Goal: Task Accomplishment & Management: Complete application form

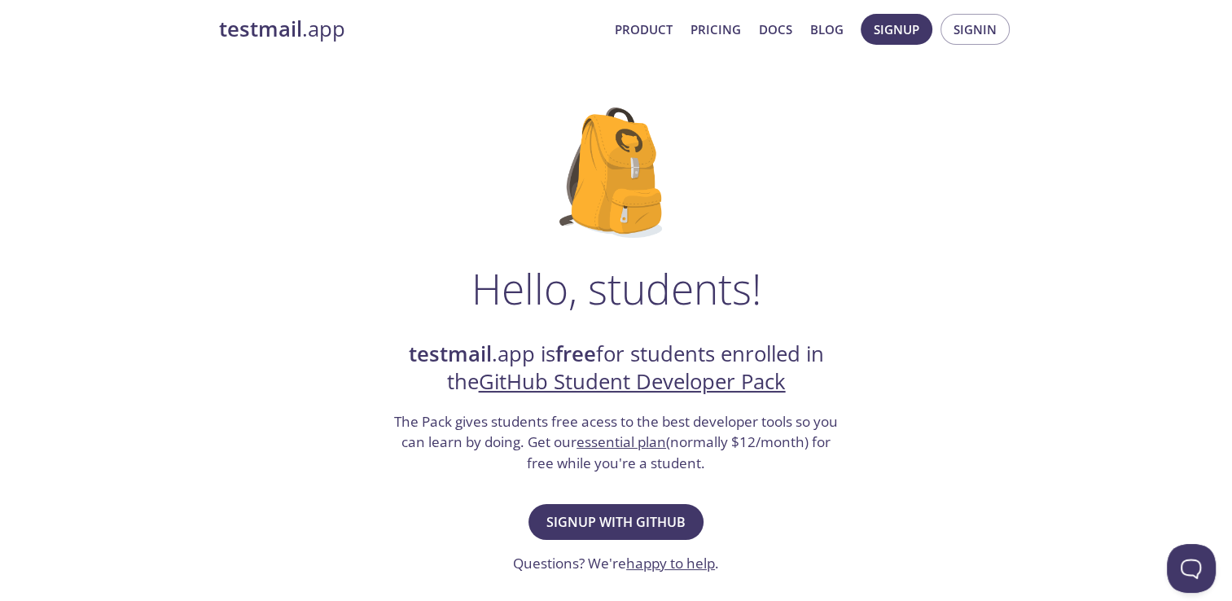
scroll to position [13, 0]
click at [612, 526] on span "Signup with GitHub" at bounding box center [615, 521] width 139 height 23
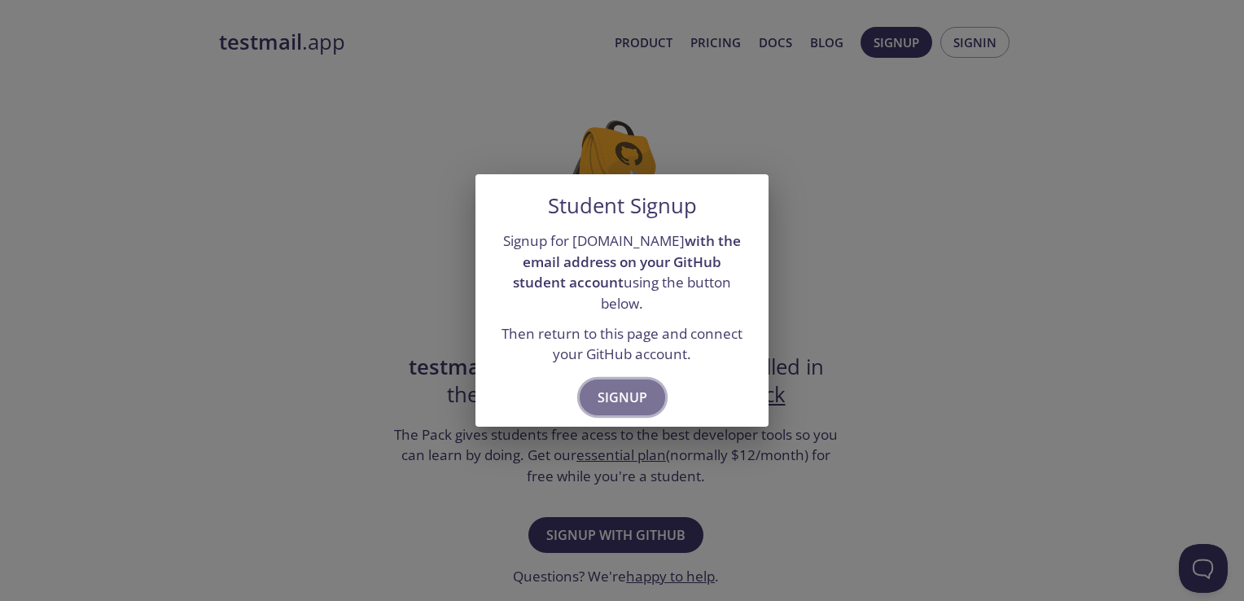
click at [616, 386] on span "Signup" at bounding box center [622, 397] width 50 height 23
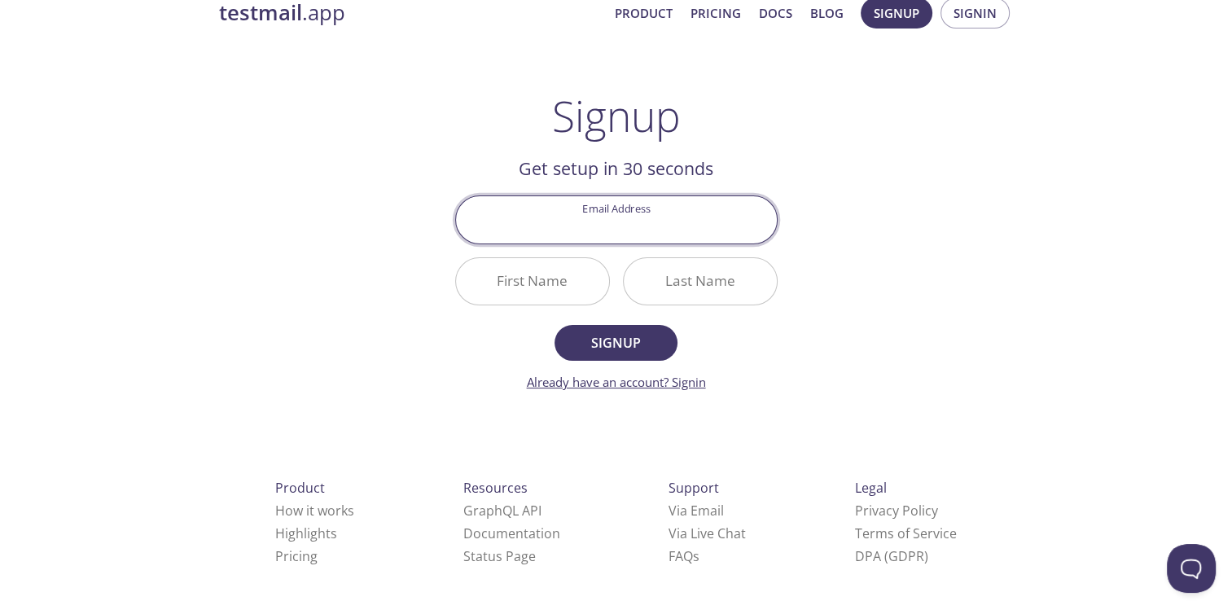
scroll to position [40, 0]
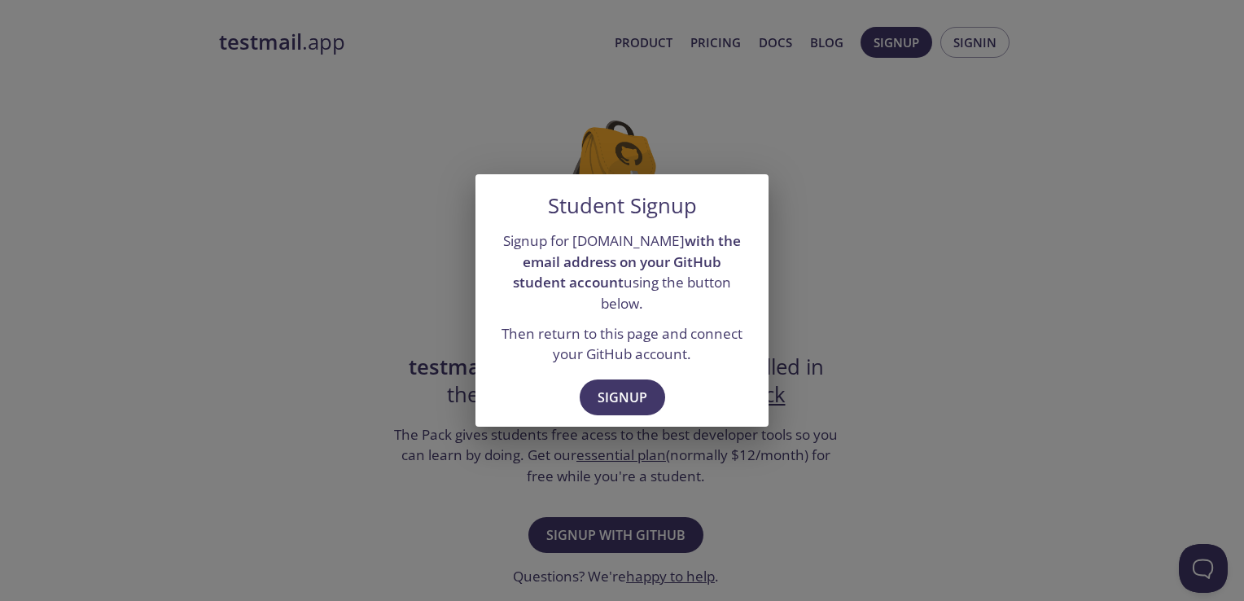
click at [713, 500] on div "Student Signup Signup for [DOMAIN_NAME] with the email address on your GitHub s…" at bounding box center [622, 300] width 1244 height 601
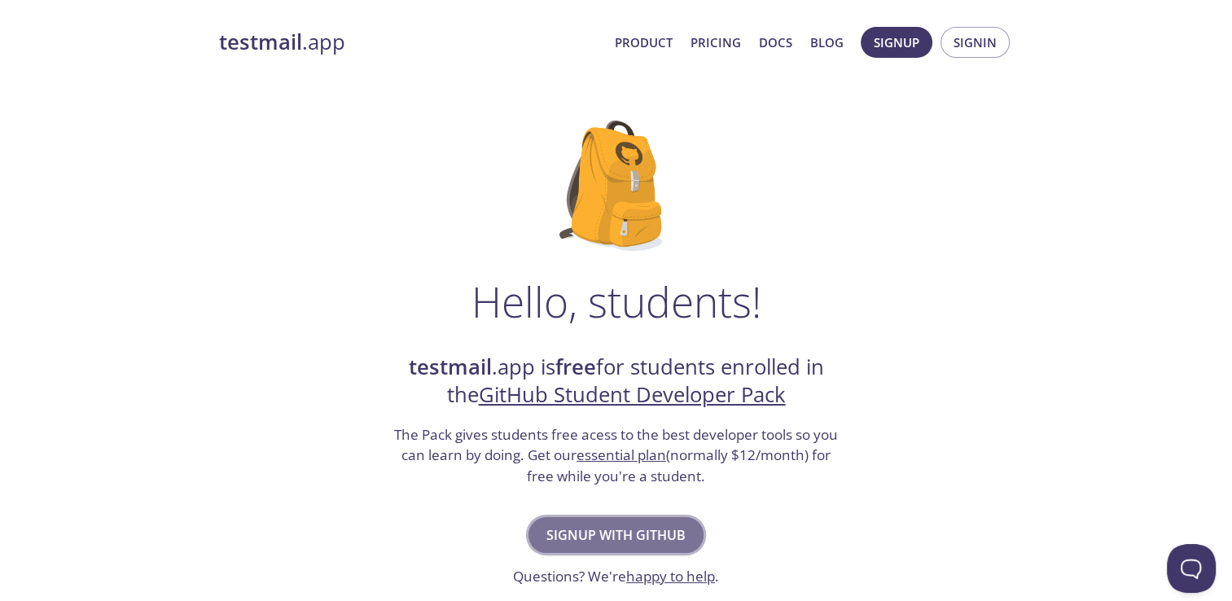
click at [599, 539] on span "Signup with GitHub" at bounding box center [615, 534] width 139 height 23
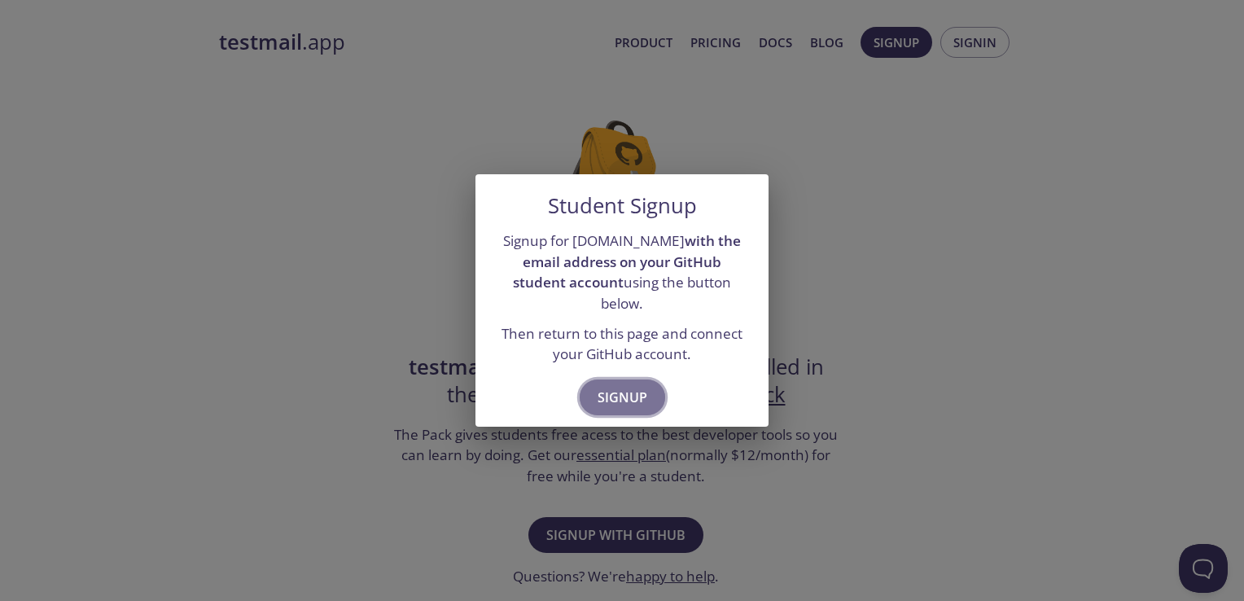
click at [632, 386] on span "Signup" at bounding box center [622, 397] width 50 height 23
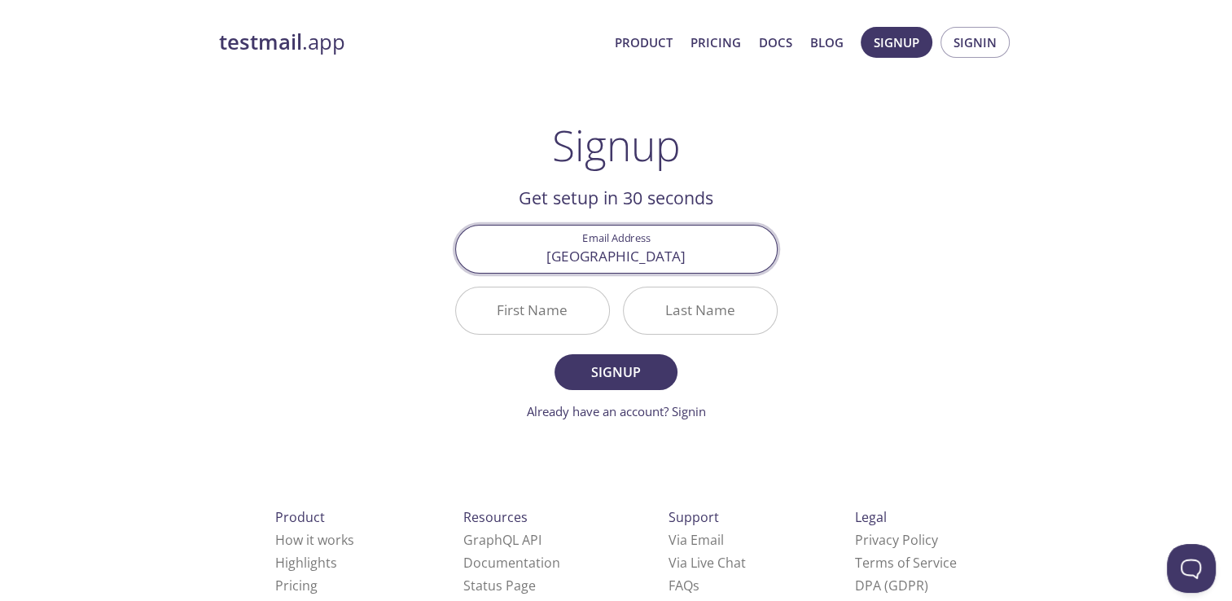
type input "[EMAIL_ADDRESS][DOMAIN_NAME]"
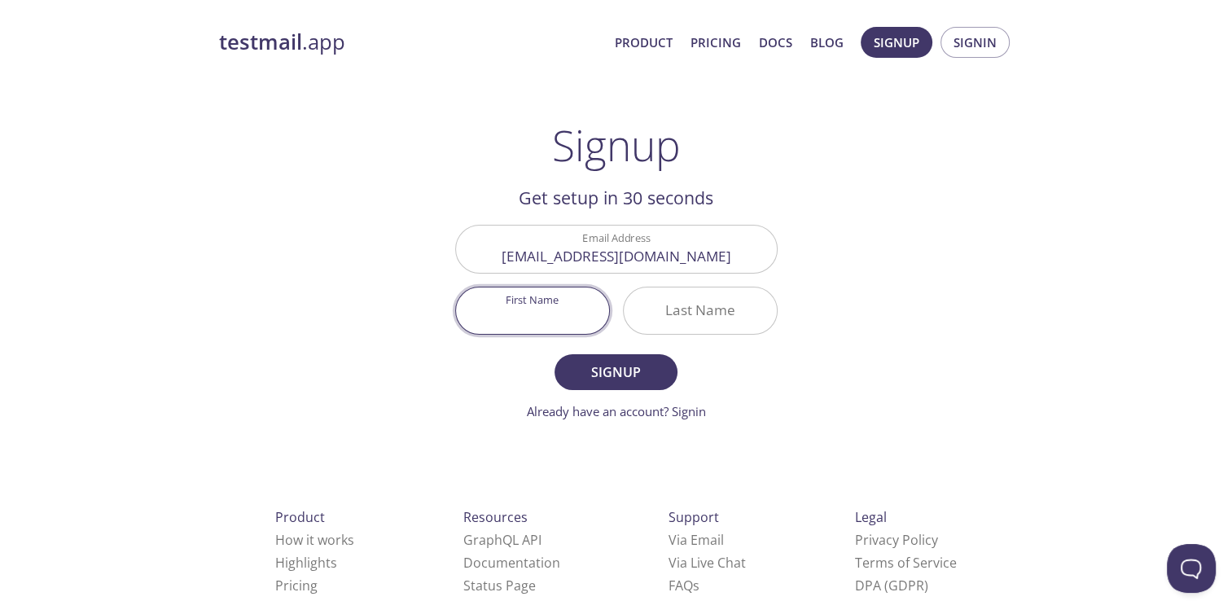
click at [545, 304] on input "First Name" at bounding box center [532, 310] width 153 height 46
type input "[GEOGRAPHIC_DATA]"
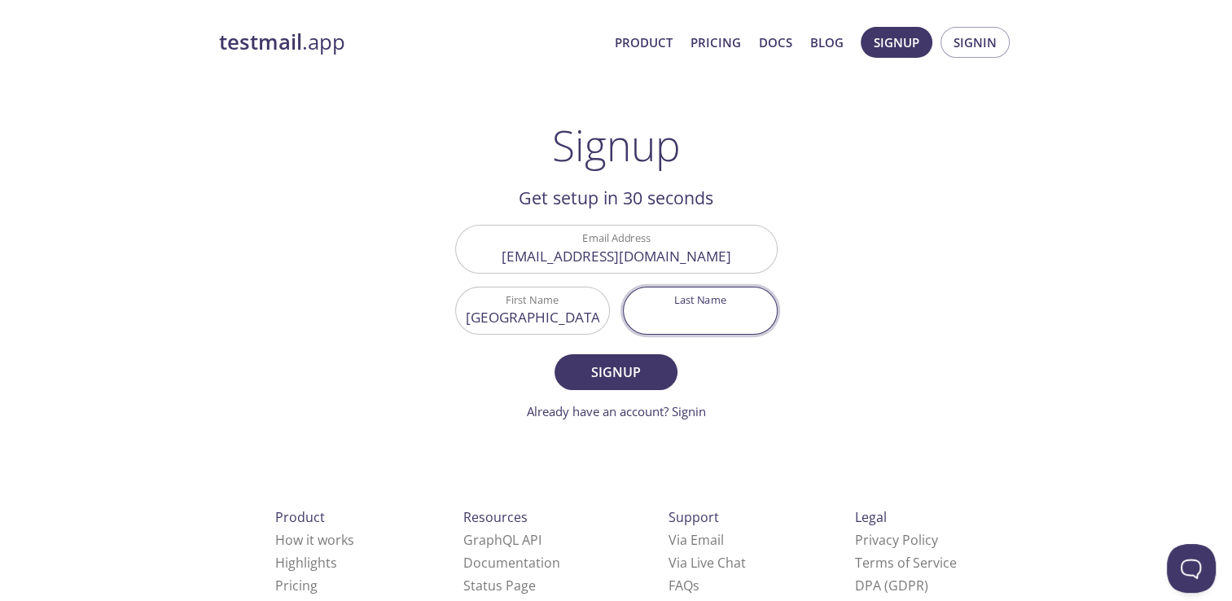
click at [686, 312] on input "Last Name" at bounding box center [699, 310] width 153 height 46
type input "[PERSON_NAME]"
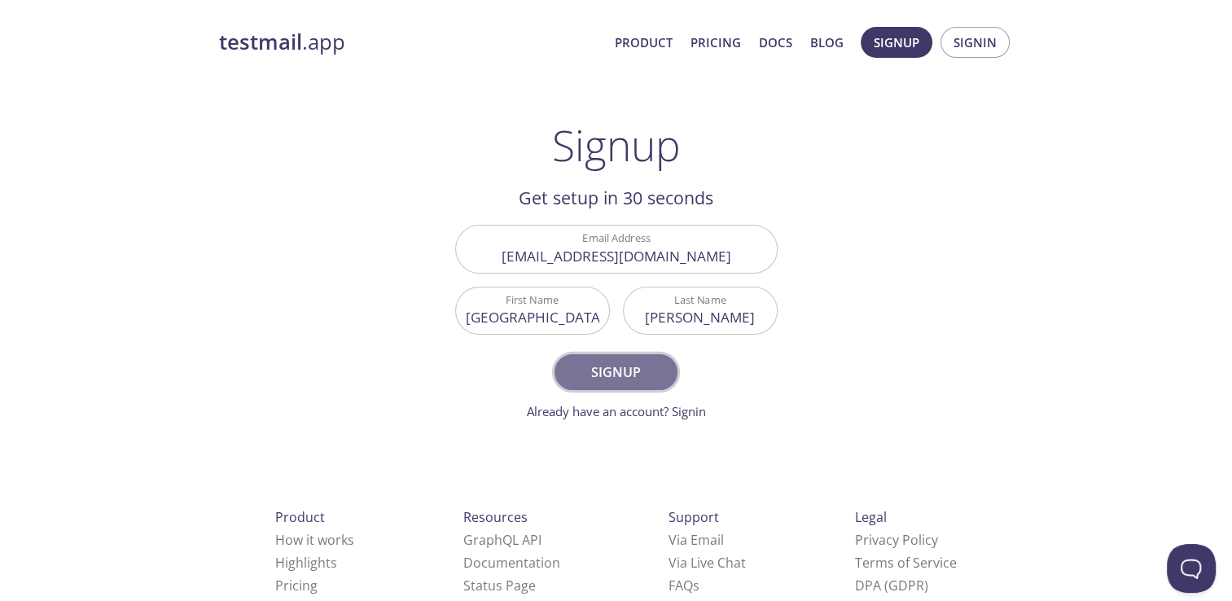
click at [618, 366] on span "Signup" at bounding box center [615, 372] width 86 height 23
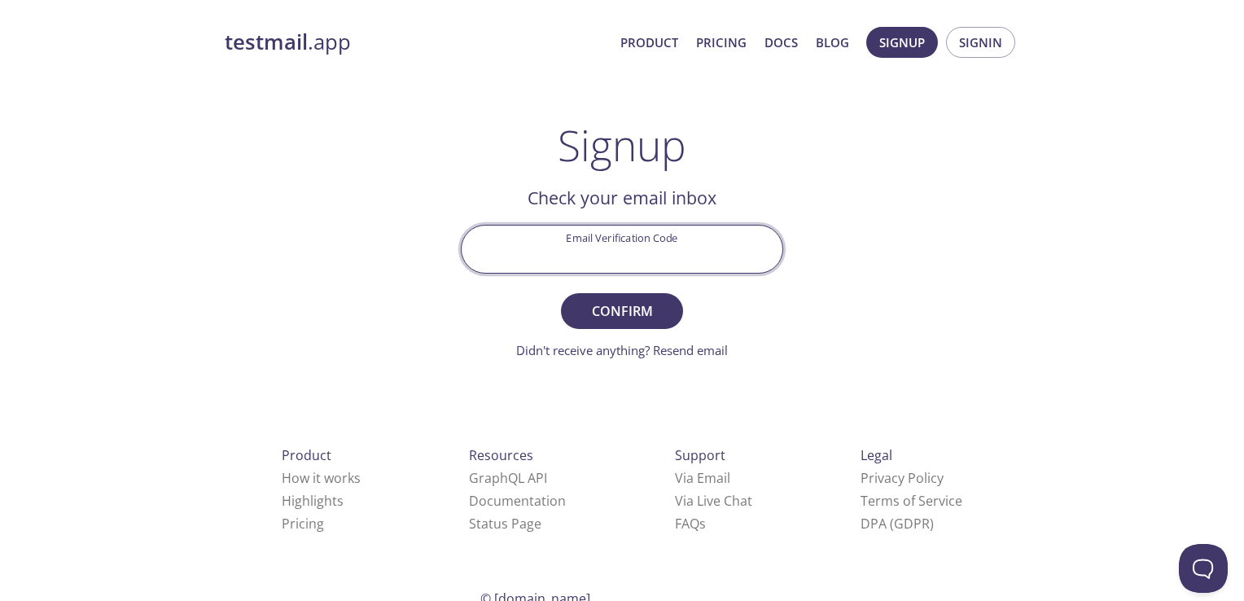
click at [597, 233] on input "Email Verification Code" at bounding box center [622, 248] width 321 height 46
type input "6CLQDPC"
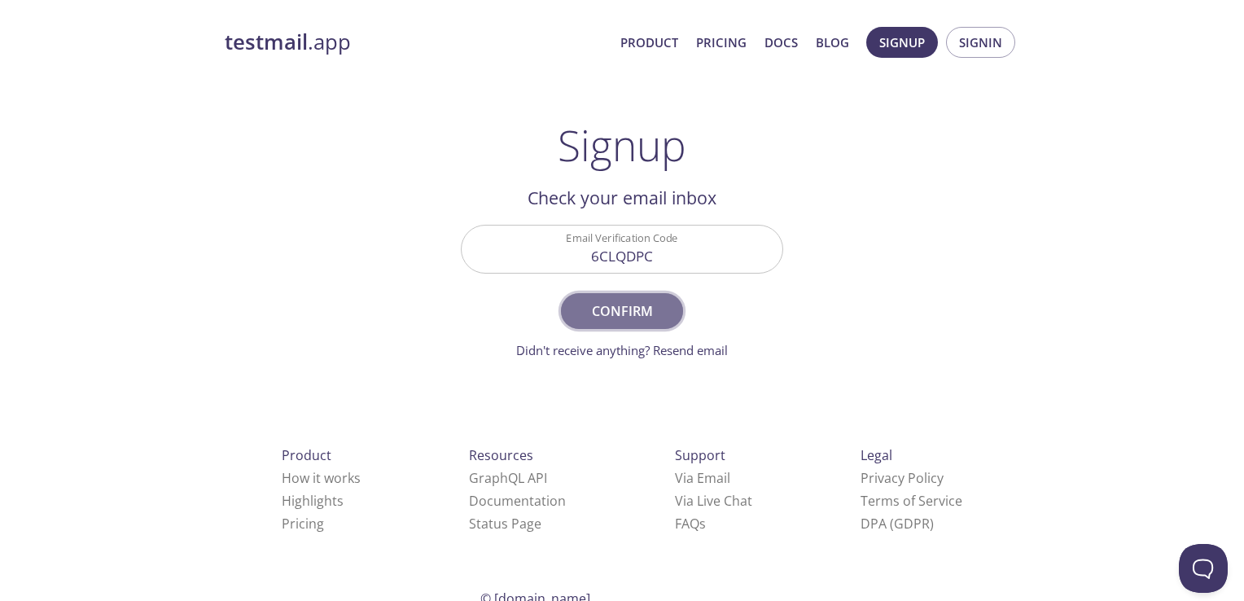
click at [639, 317] on span "Confirm" at bounding box center [622, 311] width 86 height 23
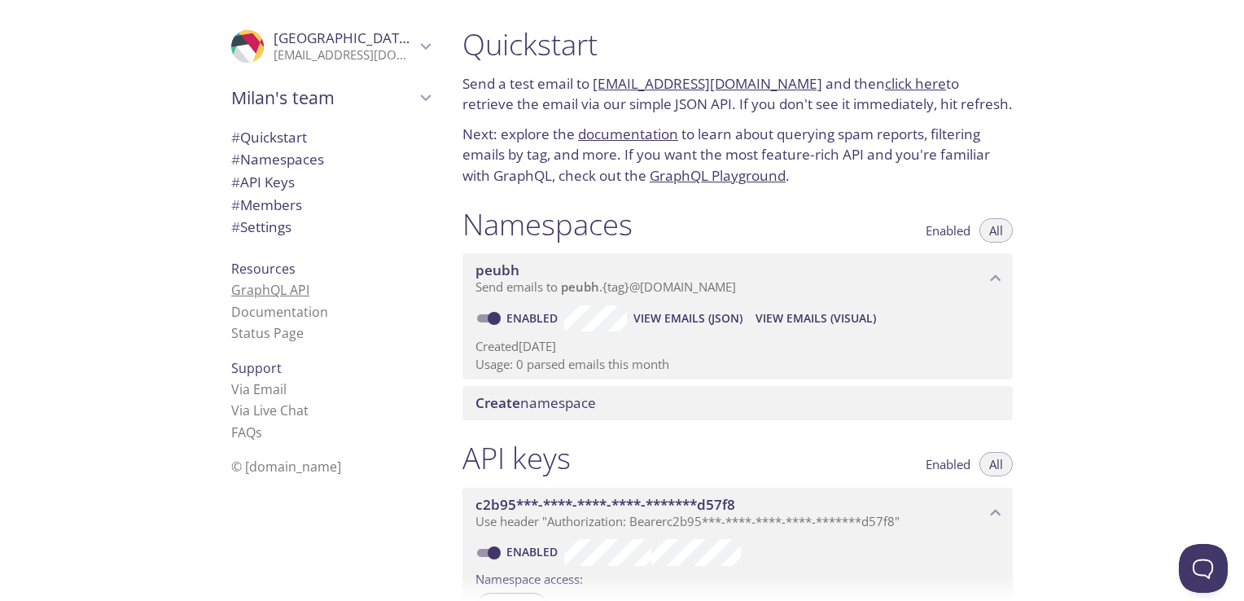
click at [266, 291] on link "GraphQL API" at bounding box center [270, 290] width 78 height 18
click at [283, 190] on span "# API Keys" at bounding box center [262, 182] width 63 height 19
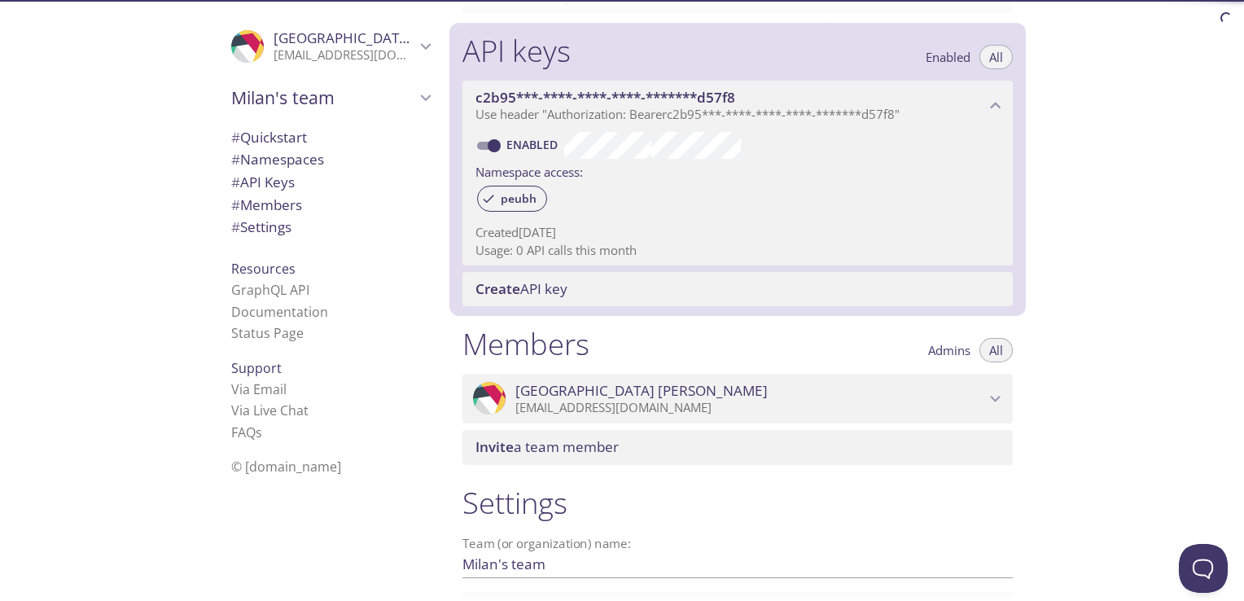
scroll to position [440, 0]
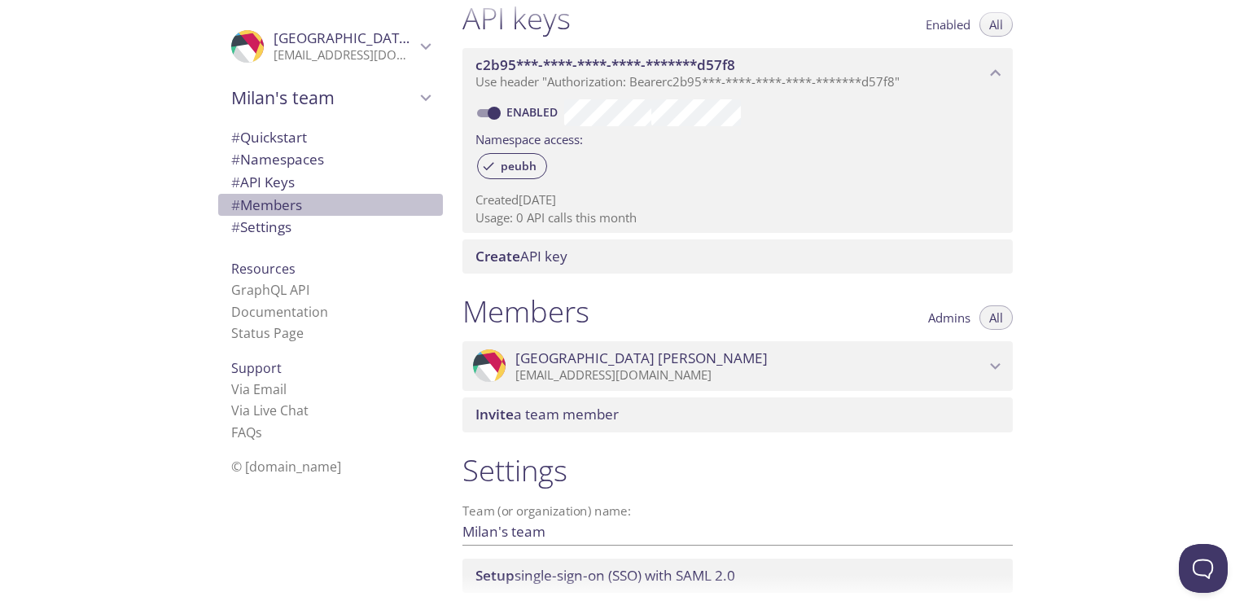
click at [288, 203] on span "# Members" at bounding box center [266, 204] width 71 height 19
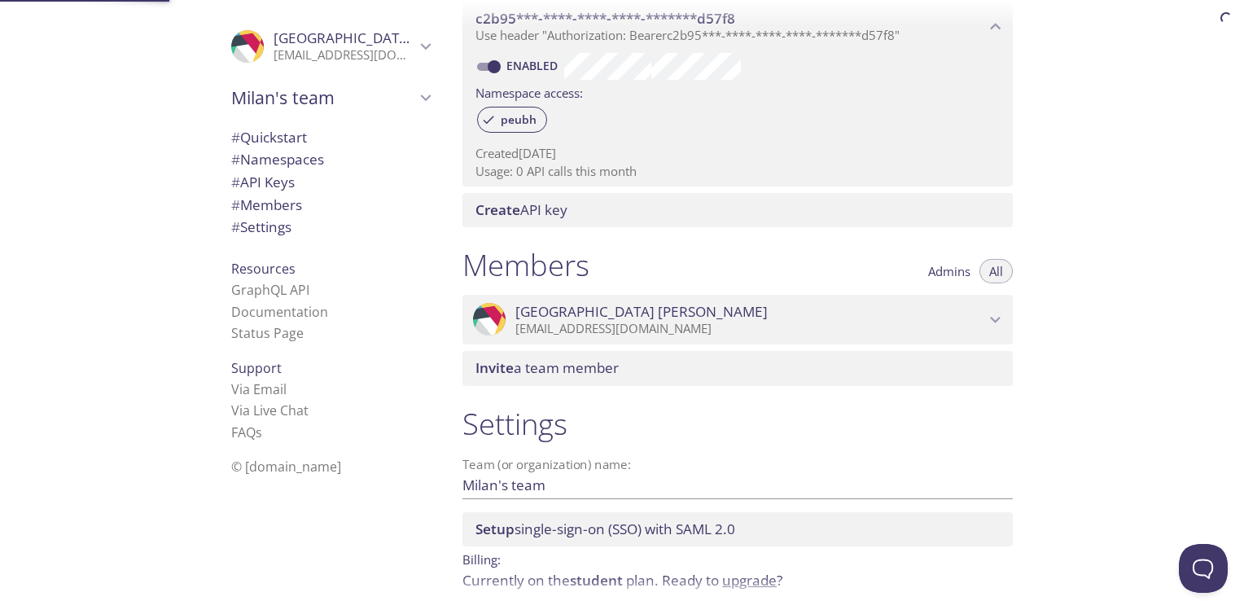
scroll to position [557, 0]
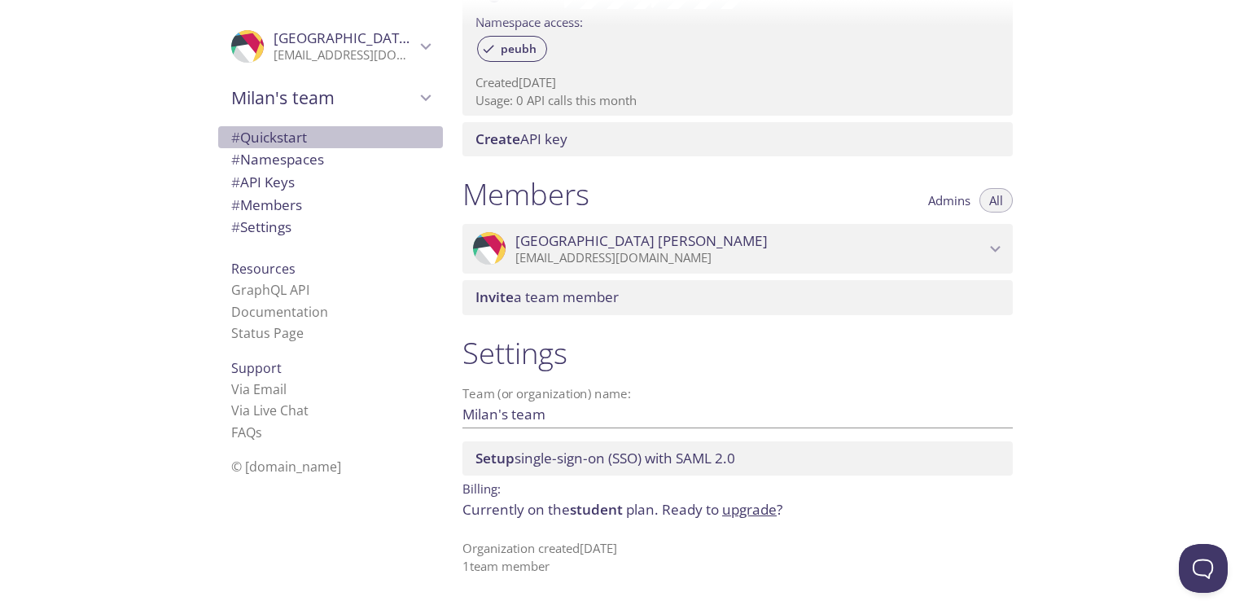
click at [269, 147] on span "# Quickstart" at bounding box center [330, 137] width 199 height 21
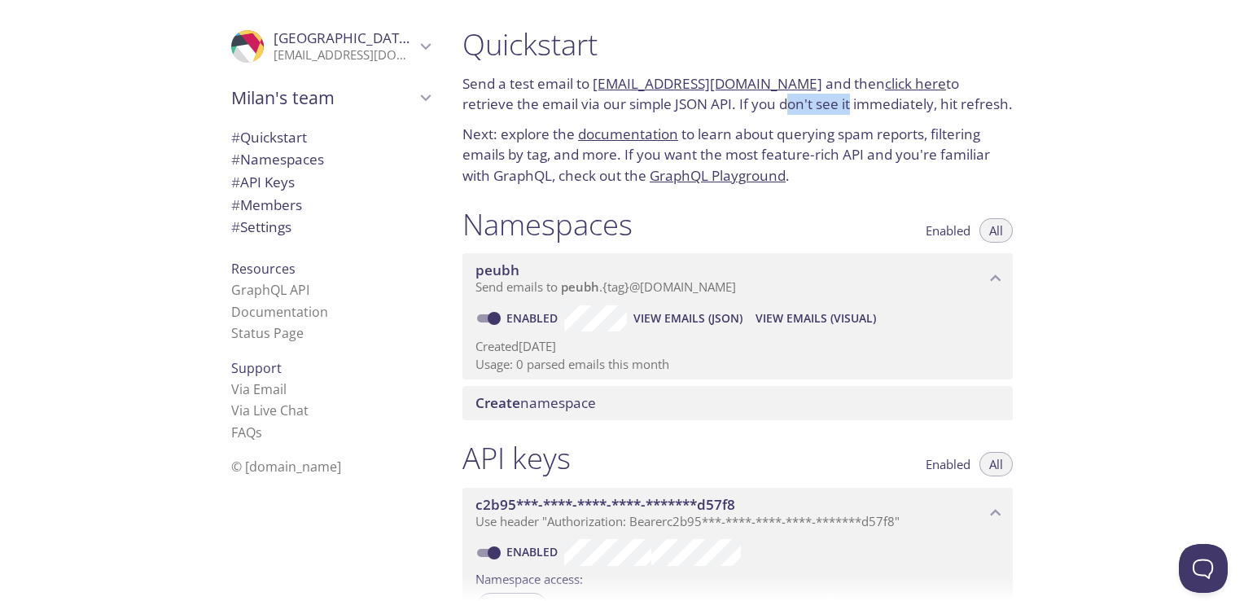
drag, startPoint x: 729, startPoint y: 105, endPoint x: 829, endPoint y: 99, distance: 99.5
click at [829, 99] on p "Send a test email to peubh.test@inbox.testmail.app and then click here to retri…" at bounding box center [737, 94] width 550 height 42
drag, startPoint x: 829, startPoint y: 99, endPoint x: 761, endPoint y: 129, distance: 74.0
click at [761, 129] on p "Next: explore the documentation to learn about querying spam reports, filtering…" at bounding box center [737, 155] width 550 height 63
click at [802, 216] on div "Namespaces Enabled All" at bounding box center [737, 226] width 550 height 41
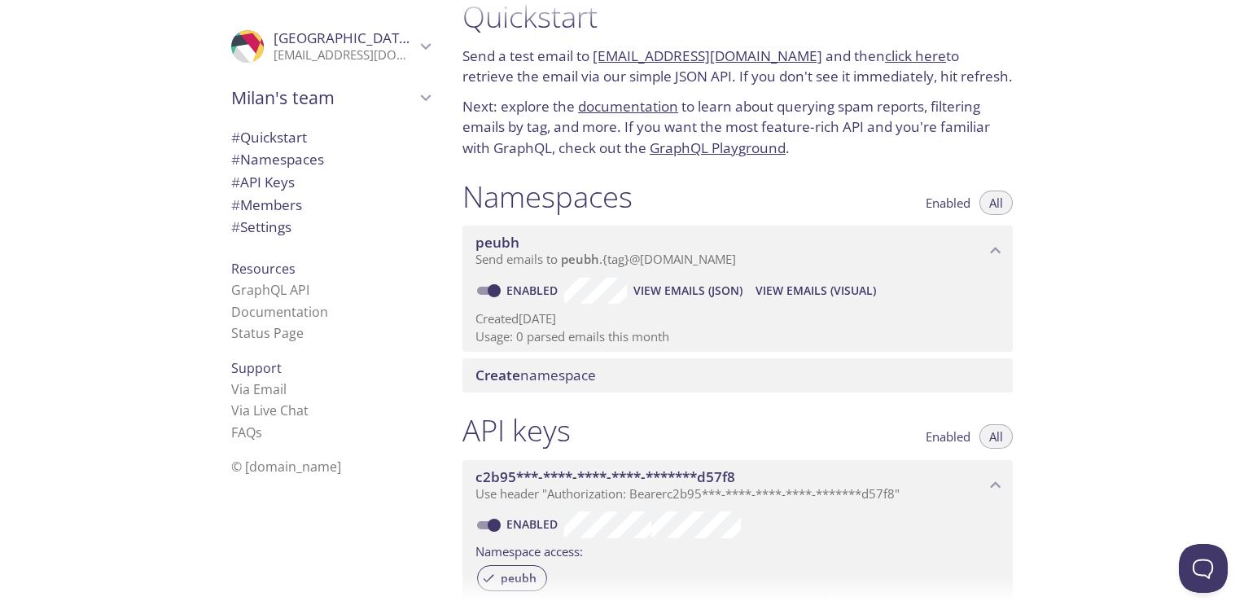
scroll to position [33, 0]
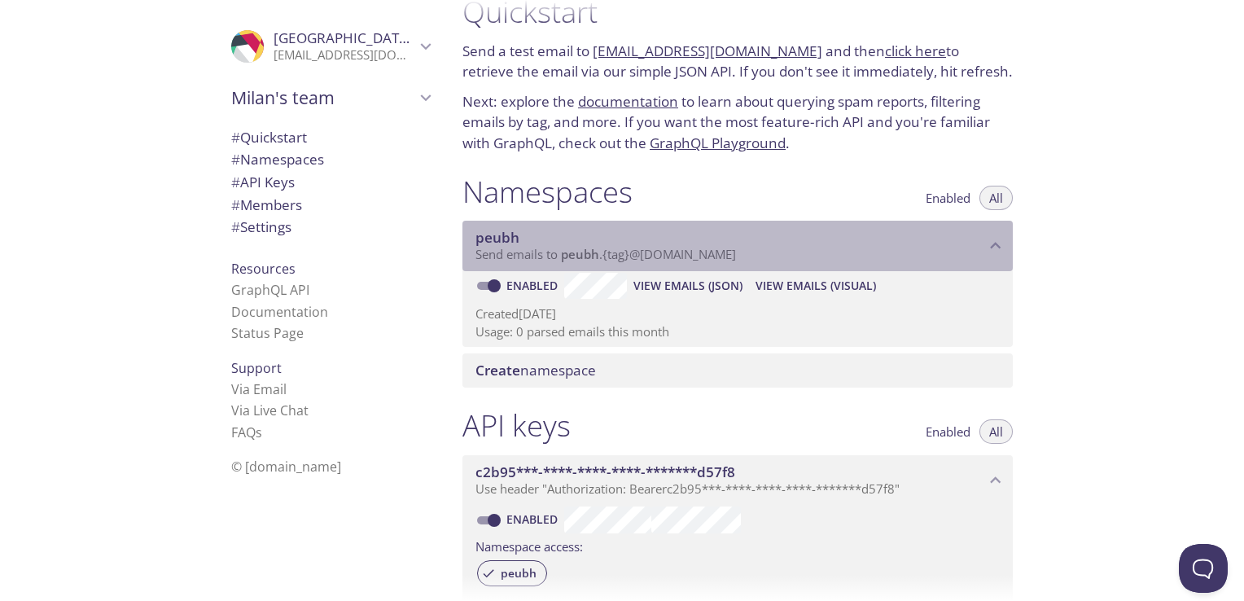
click at [758, 244] on span "peubh" at bounding box center [730, 238] width 510 height 18
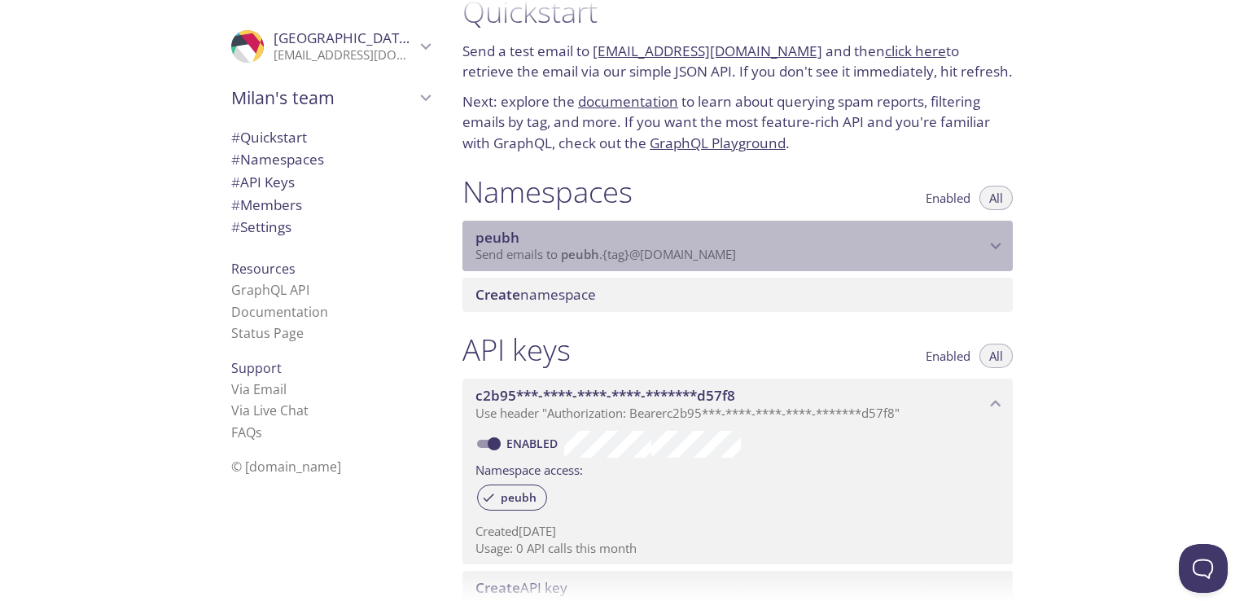
click at [758, 244] on span "peubh" at bounding box center [730, 238] width 510 height 18
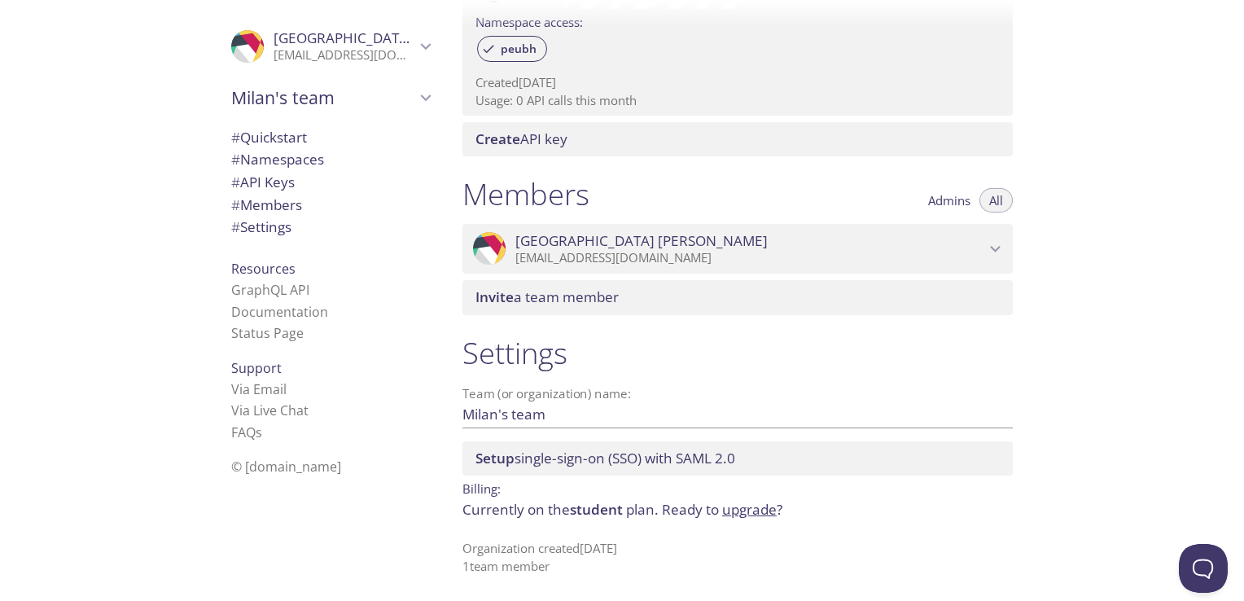
scroll to position [0, 0]
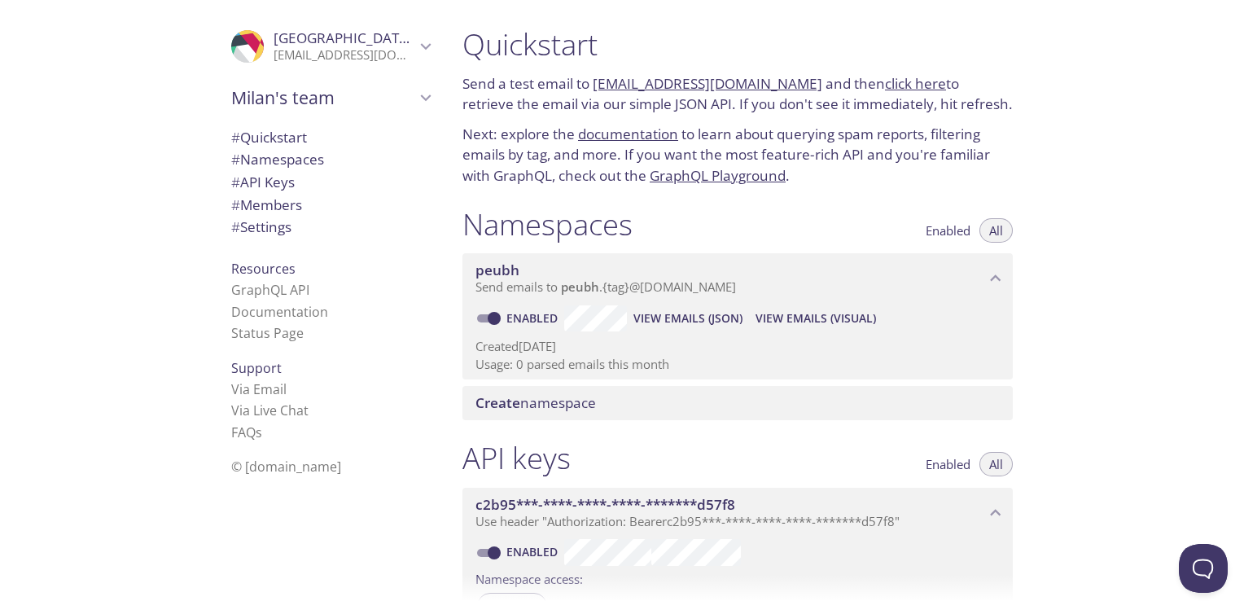
drag, startPoint x: 592, startPoint y: 85, endPoint x: 795, endPoint y: 90, distance: 203.5
click at [795, 90] on p "Send a test email to peubh.test@inbox.testmail.app and then click here to retri…" at bounding box center [737, 94] width 550 height 42
copy p "peubh.test@inbox.testmail.app"
click at [664, 313] on span "View Emails (JSON)" at bounding box center [687, 318] width 109 height 20
click at [803, 317] on span "View Emails (Visual)" at bounding box center [815, 318] width 120 height 20
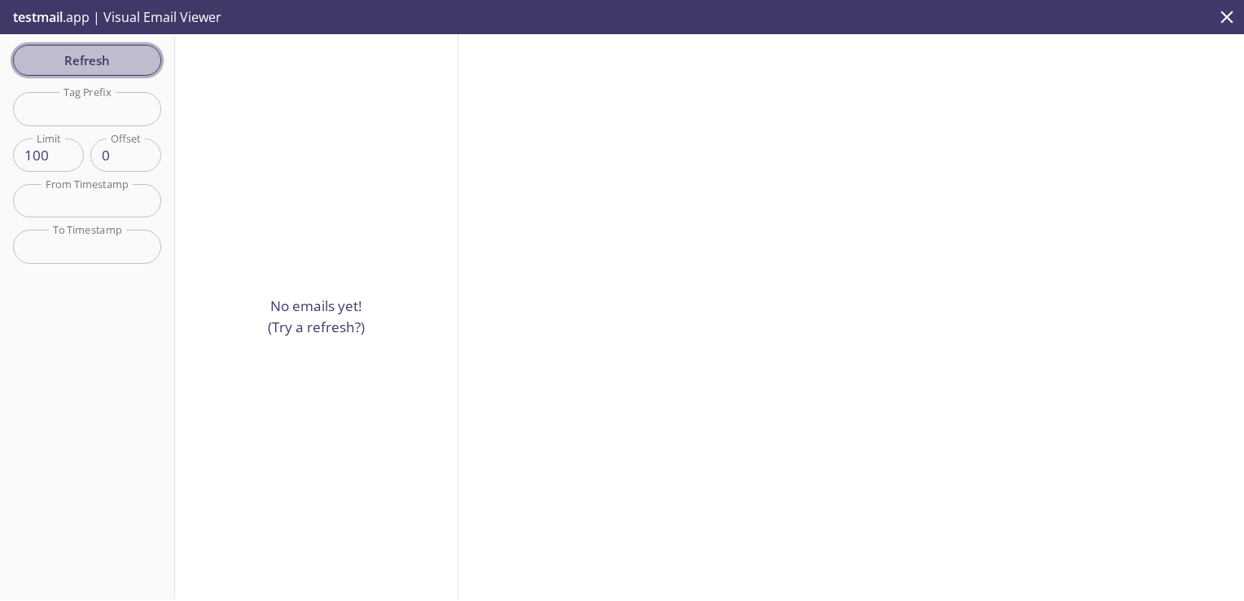
click at [77, 54] on span "Refresh" at bounding box center [87, 60] width 122 height 21
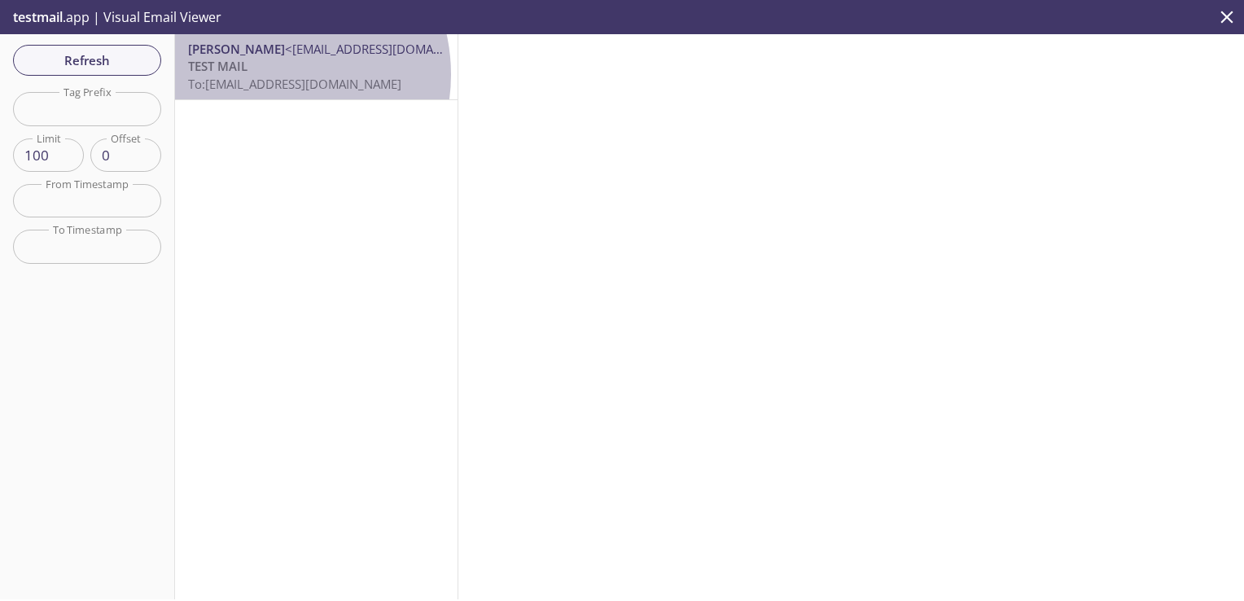
click at [264, 74] on p "TEST MAIL To: peubh.test@inbox.testmail.app" at bounding box center [316, 75] width 256 height 35
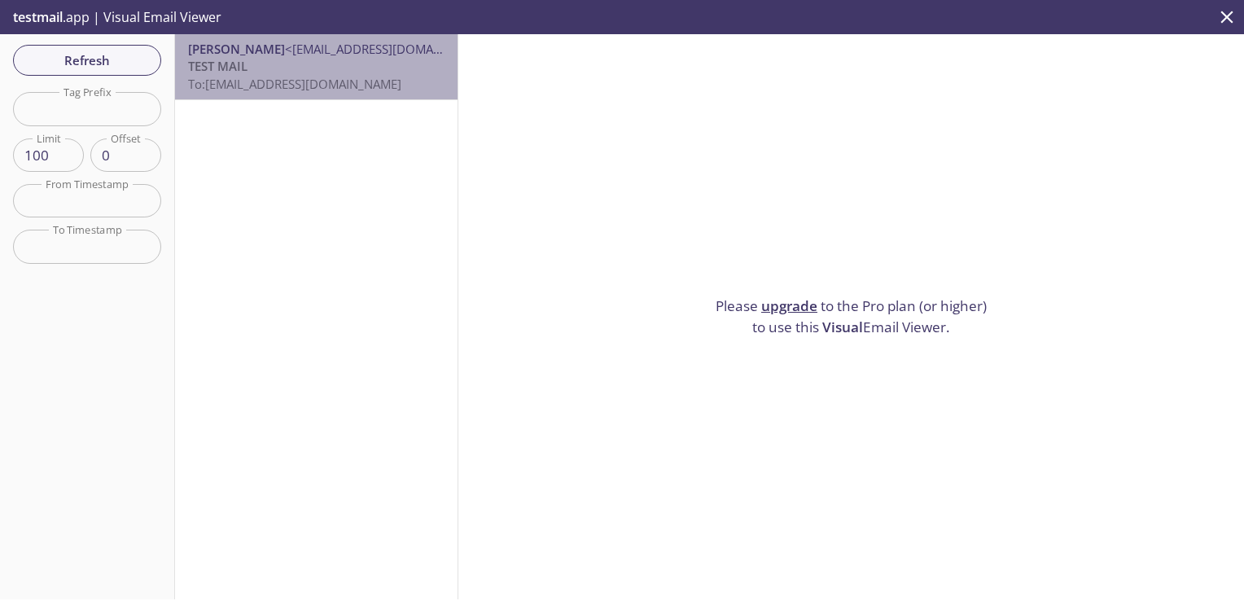
click at [379, 41] on span "<variyamilan79@gmail.com>" at bounding box center [390, 49] width 211 height 16
click at [304, 67] on p "TEST MAIL To: peubh.test@inbox.testmail.app" at bounding box center [316, 75] width 256 height 35
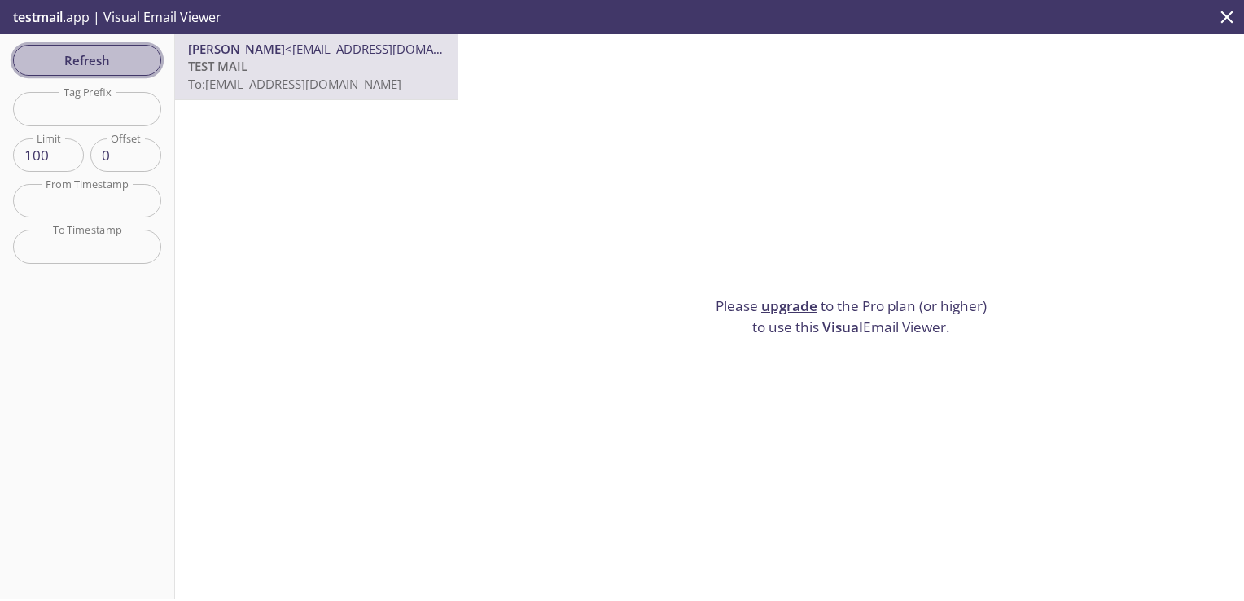
click at [111, 63] on span "Refresh" at bounding box center [87, 60] width 122 height 21
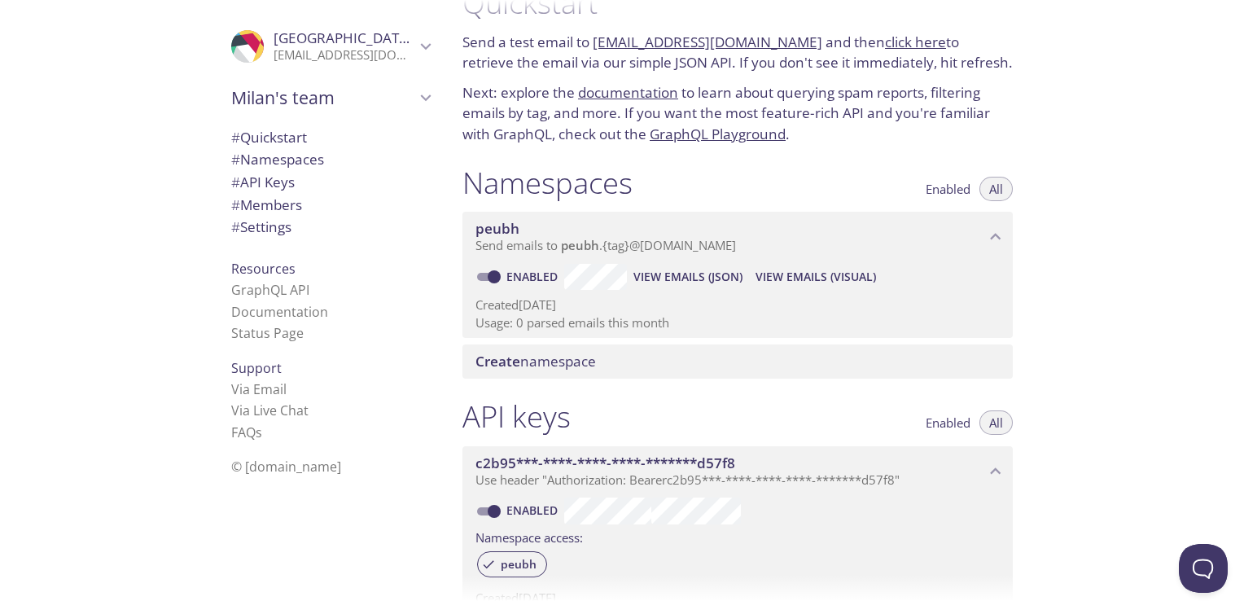
scroll to position [36, 0]
